Goal: Check status: Check status

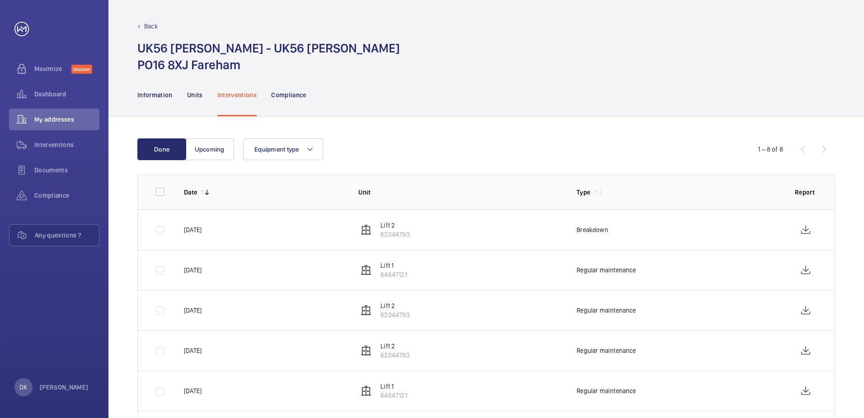
click at [522, 124] on div "Done Upcoming Equipment type 1 – 8 of 8 Date Unit Type Report 31/07/2025 Lift 2…" at bounding box center [485, 335] width 755 height 436
click at [214, 150] on button "Upcoming" at bounding box center [209, 149] width 49 height 22
